Goal: Contribute content

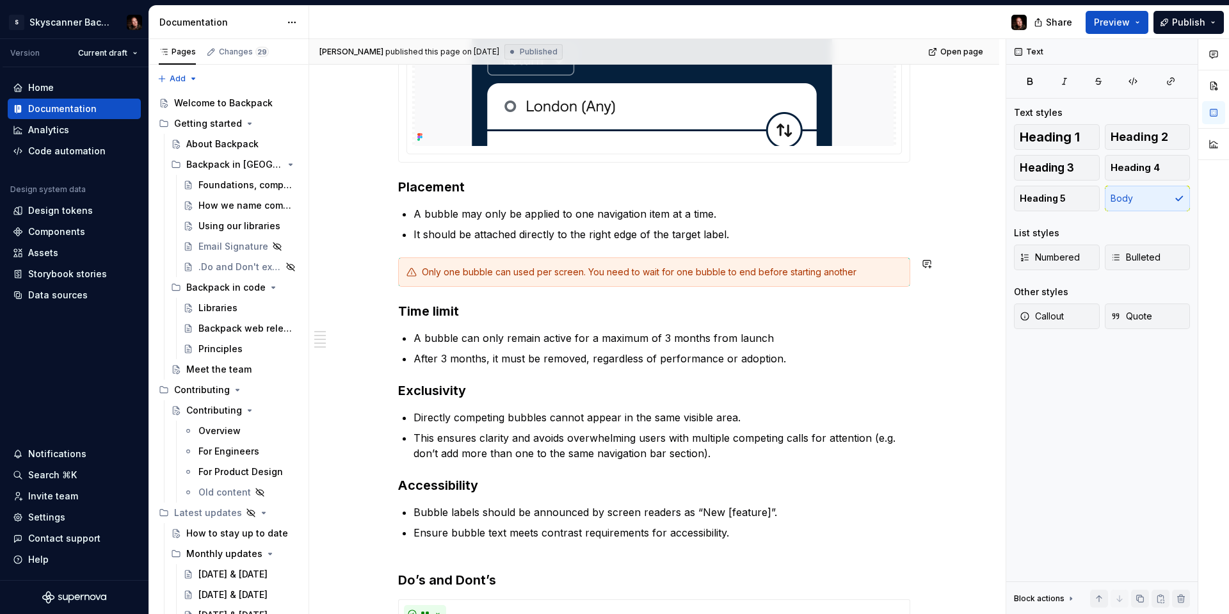
scroll to position [672, 0]
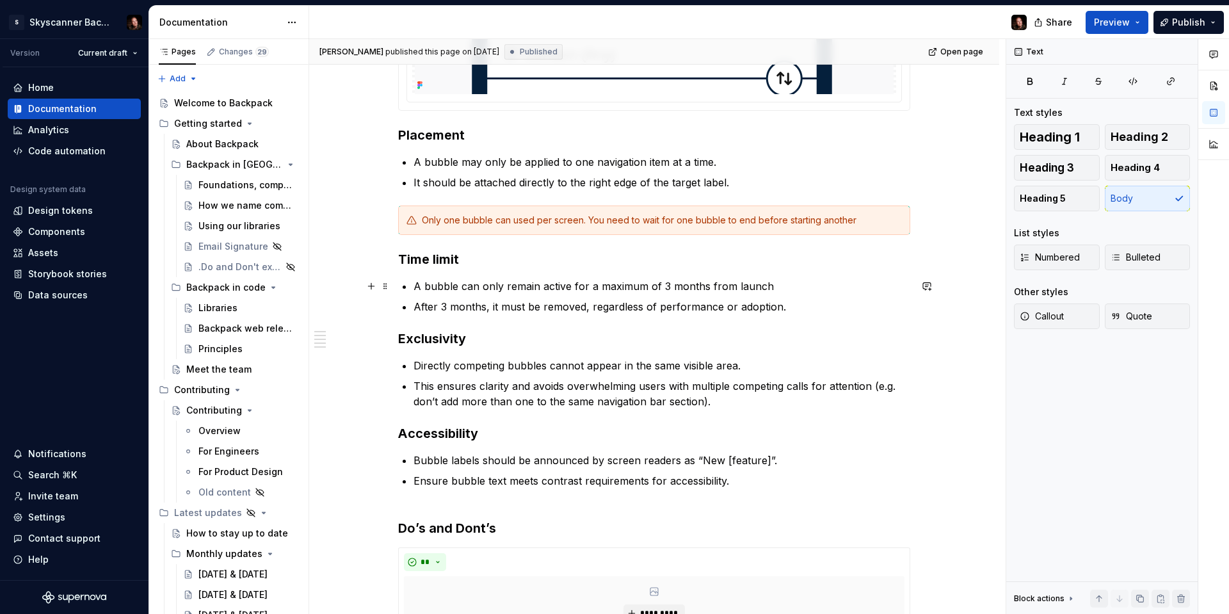
click at [667, 284] on p "A bubble can only remain active for a maximum of 3 months from launch" at bounding box center [661, 285] width 497 height 15
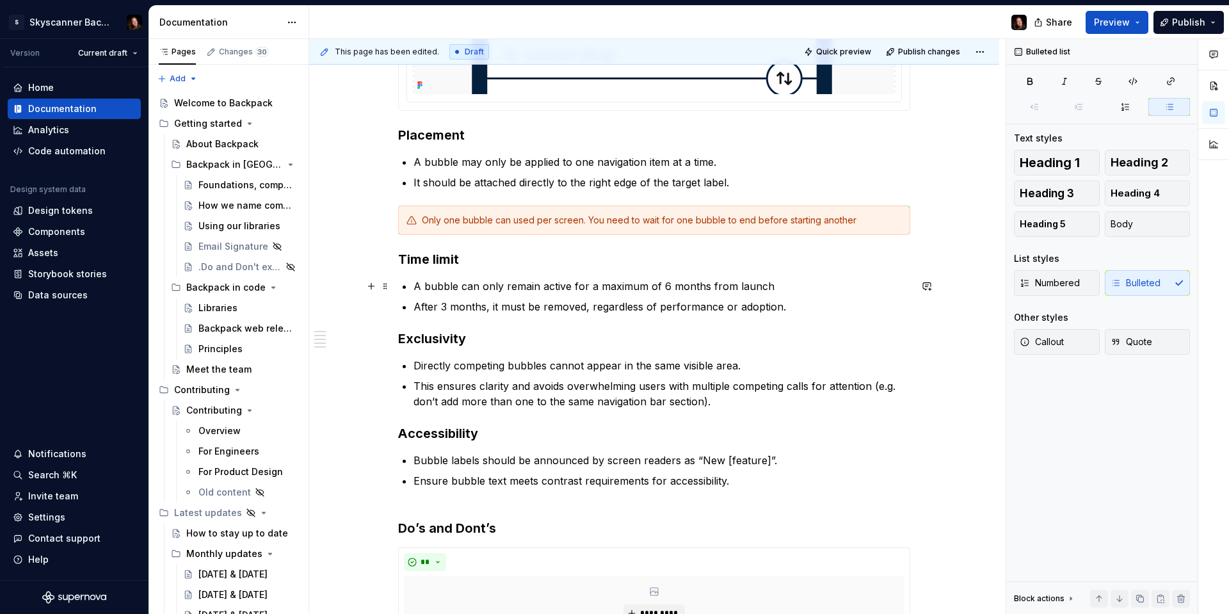
click at [801, 286] on p "A bubble can only remain active for a maximum of 6 months from launch" at bounding box center [661, 285] width 497 height 15
drag, startPoint x: 601, startPoint y: 286, endPoint x: 644, endPoint y: 285, distance: 43.5
click at [644, 285] on p "A bubble can only remain active for a maximum of 6 months from launch" at bounding box center [661, 285] width 497 height 15
click at [730, 289] on p "A bubble can only remain active for a maximum of 6 months from launch" at bounding box center [661, 285] width 497 height 15
click at [804, 281] on p "A bubble can only remain active for a maximum of 6 months from launch" at bounding box center [661, 285] width 497 height 15
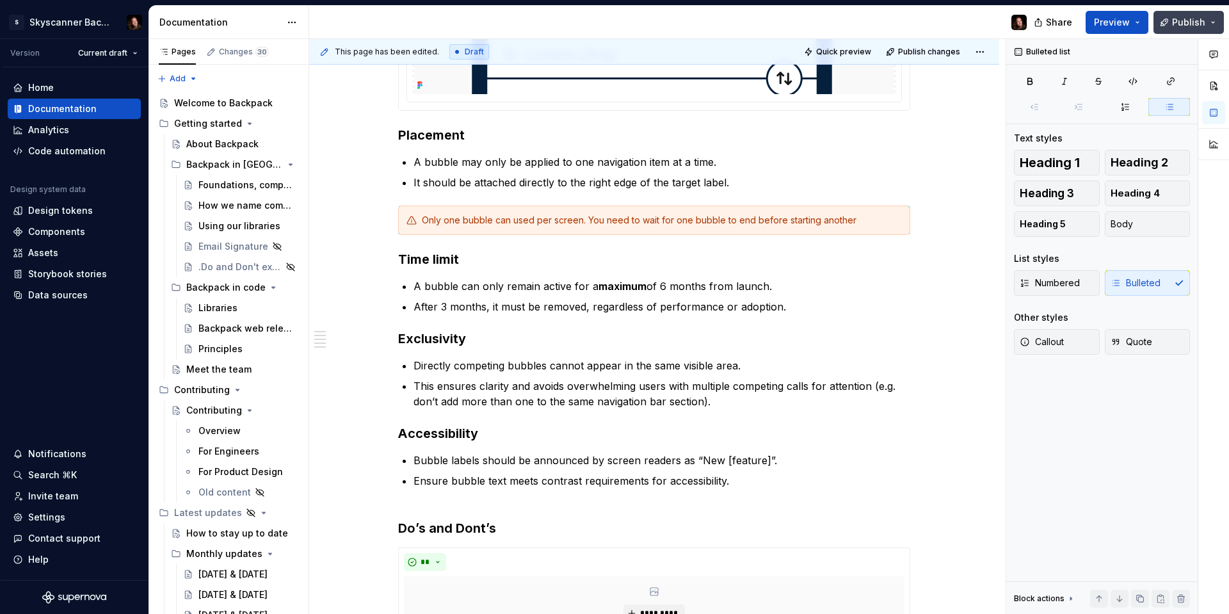
click at [1191, 24] on span "Publish" at bounding box center [1188, 22] width 33 height 13
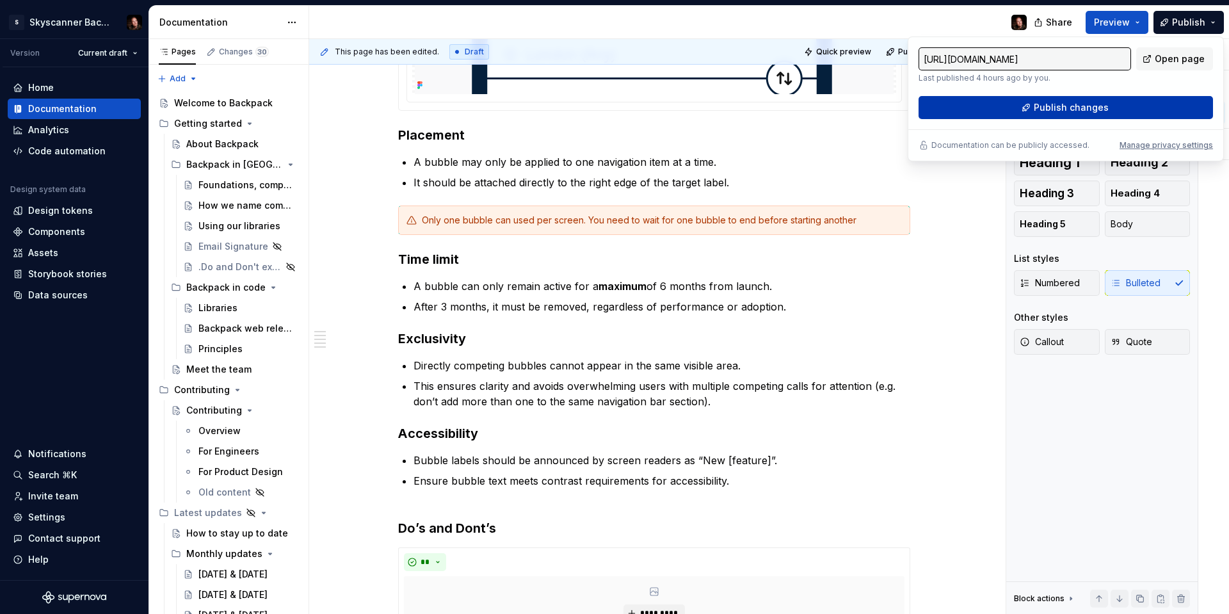
click at [1128, 104] on button "Publish changes" at bounding box center [1065, 107] width 294 height 23
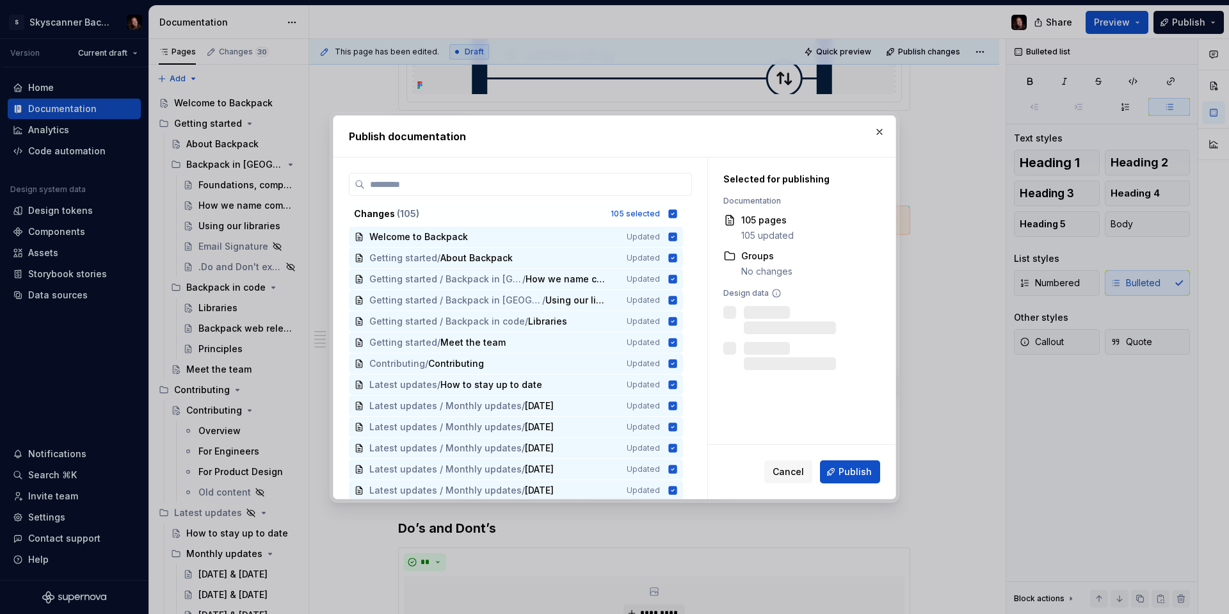
drag, startPoint x: 856, startPoint y: 468, endPoint x: 852, endPoint y: 491, distance: 23.4
click at [856, 469] on span "Publish" at bounding box center [854, 471] width 33 height 13
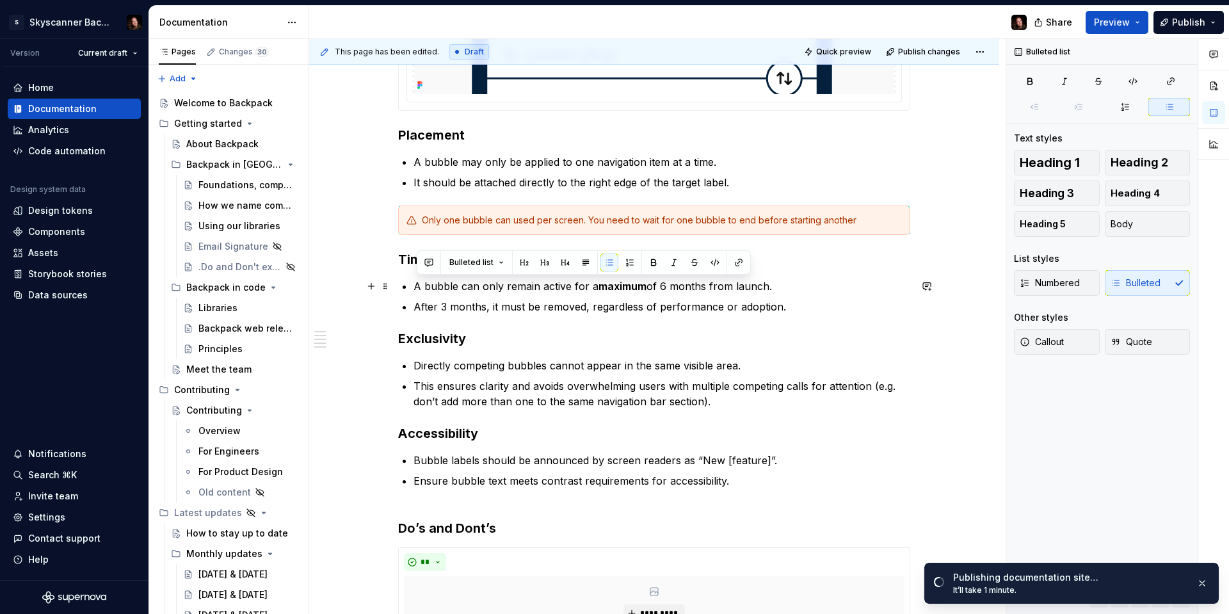
drag, startPoint x: 785, startPoint y: 285, endPoint x: 409, endPoint y: 286, distance: 376.3
click at [413, 286] on li "A bubble can only remain active for a maximum of 6 months from launch." at bounding box center [661, 285] width 497 height 15
copy p "A bubble can only remain active for a maximum of 6 months from launch."
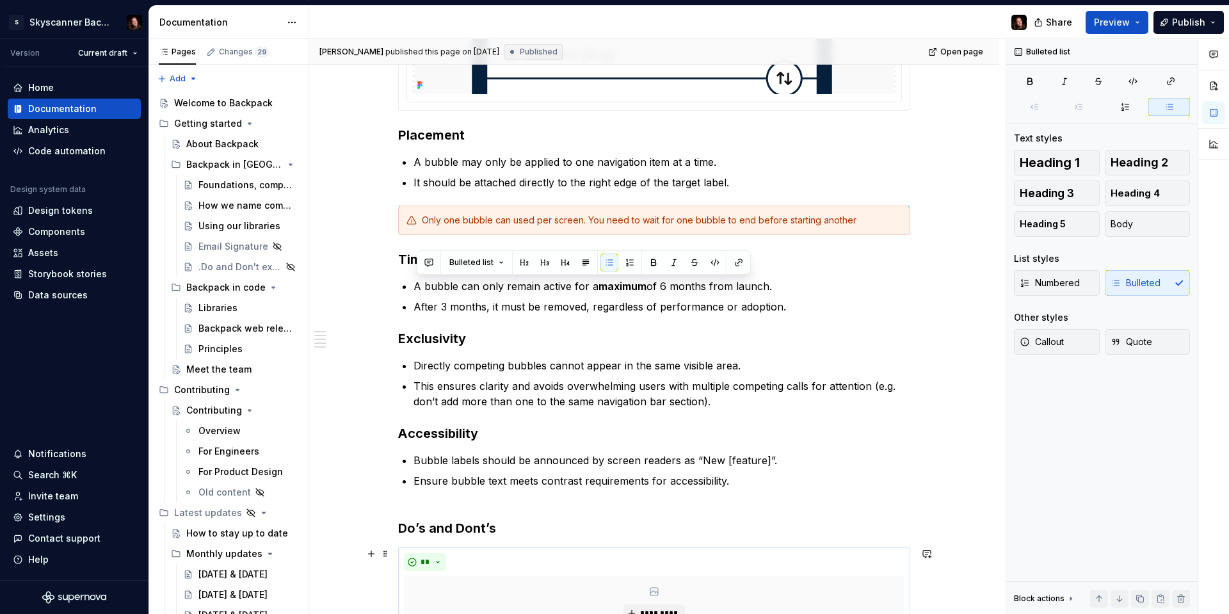
type textarea "*"
